Goal: Use online tool/utility: Utilize a website feature to perform a specific function

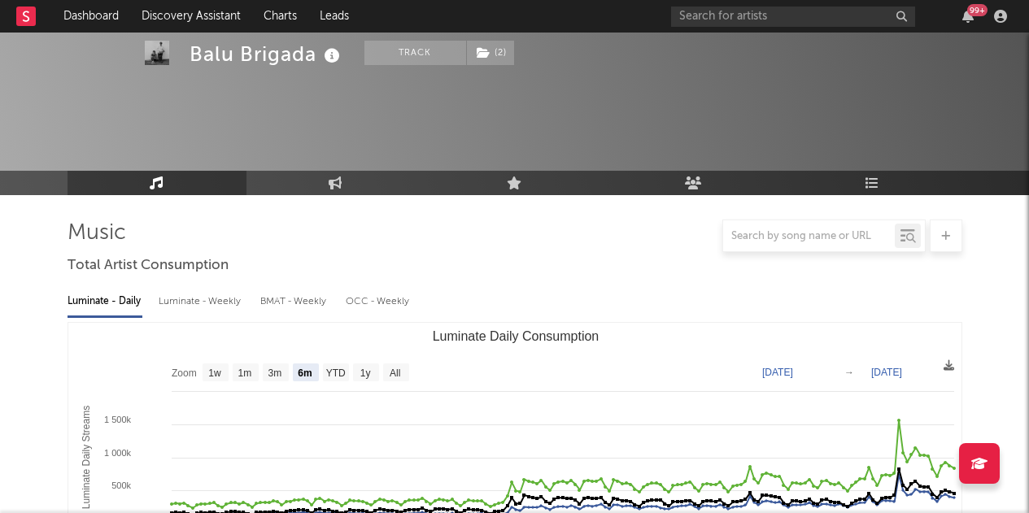
select select "6m"
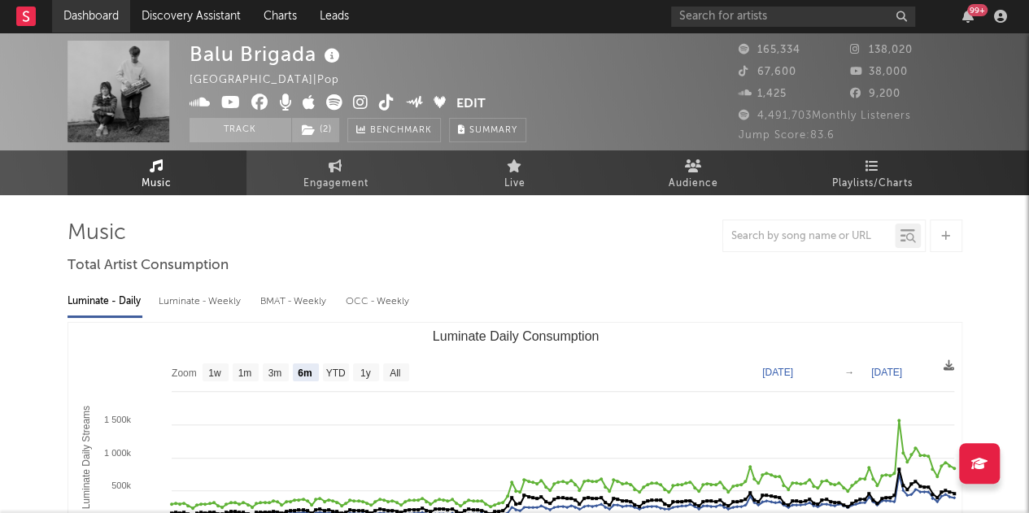
click at [73, 16] on link "Dashboard" at bounding box center [91, 16] width 78 height 33
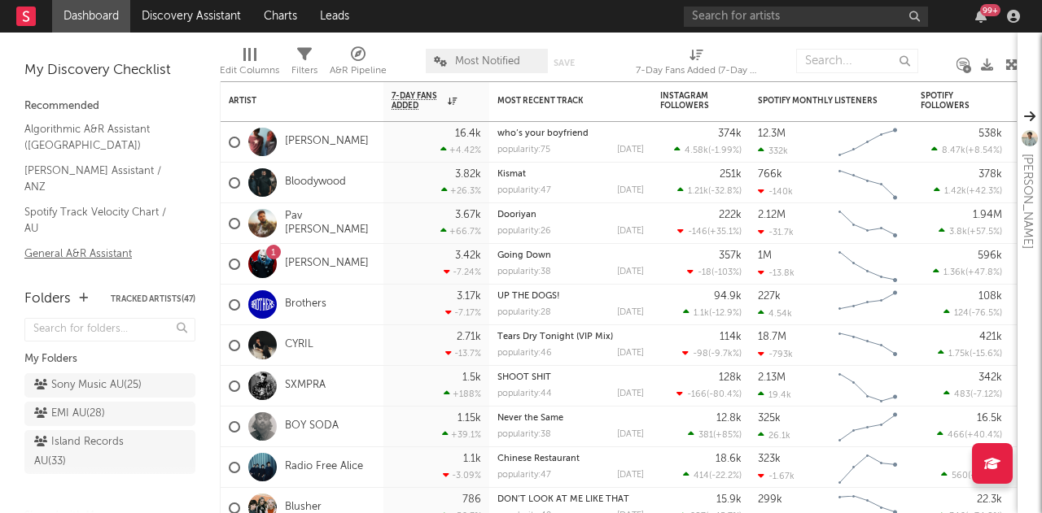
click at [64, 245] on link "General A&R Assistant ([GEOGRAPHIC_DATA])" at bounding box center [101, 261] width 155 height 33
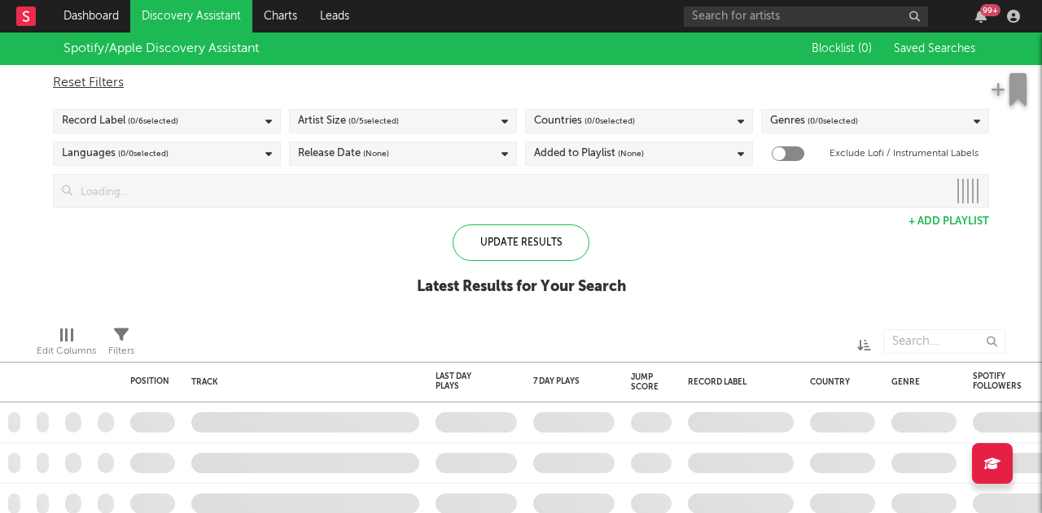
checkbox input "true"
